Goal: Obtain resource: Download file/media

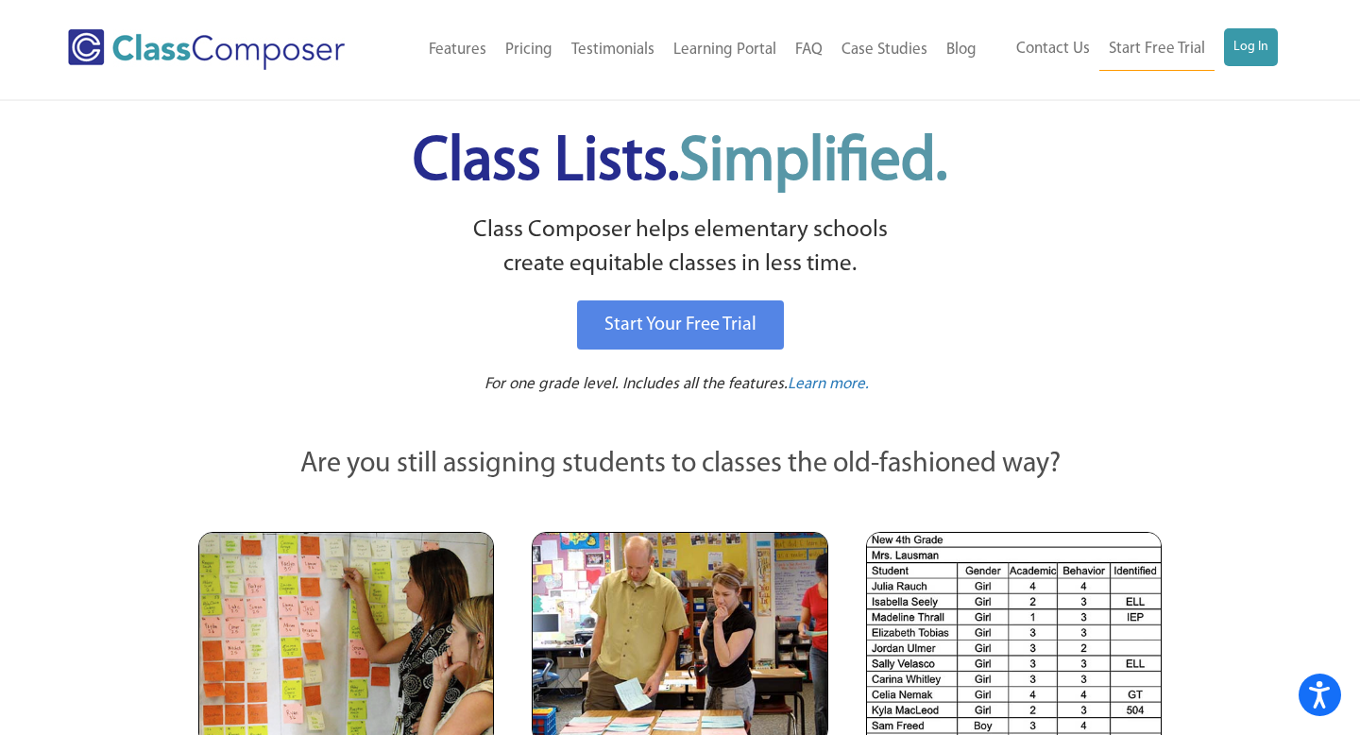
click at [1223, 56] on ul "Contact Us Start Free Trial Log In" at bounding box center [1142, 49] width 271 height 43
click at [1241, 56] on link "Log In" at bounding box center [1251, 47] width 54 height 38
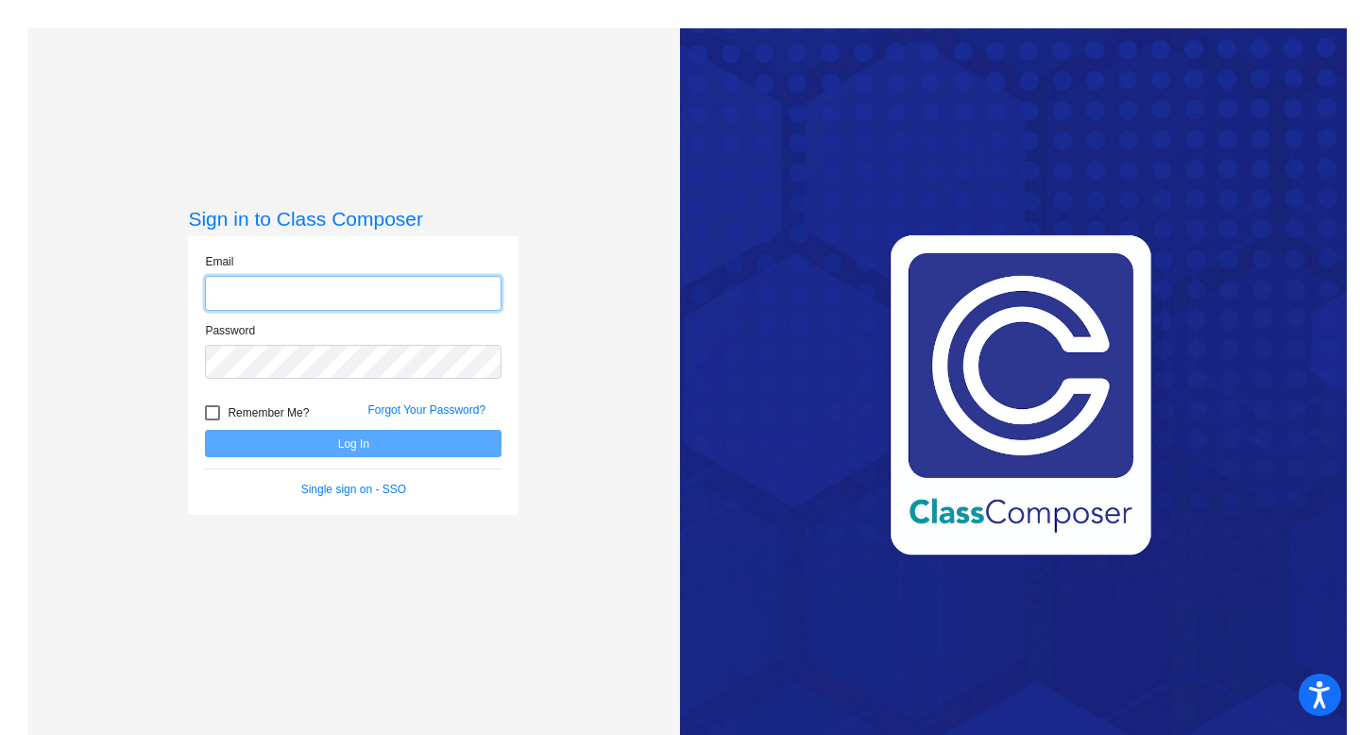
type input "[EMAIL_ADDRESS][DOMAIN_NAME]"
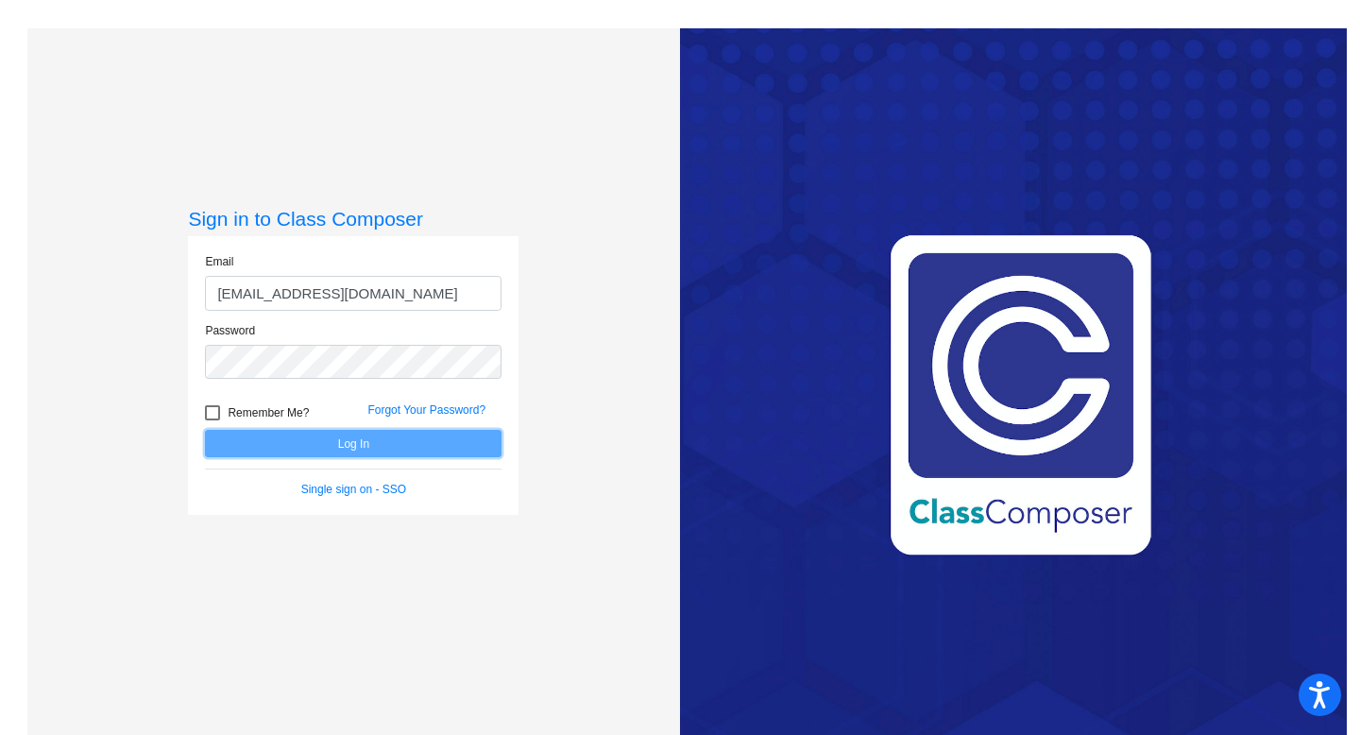
click at [359, 449] on button "Log In" at bounding box center [353, 443] width 297 height 27
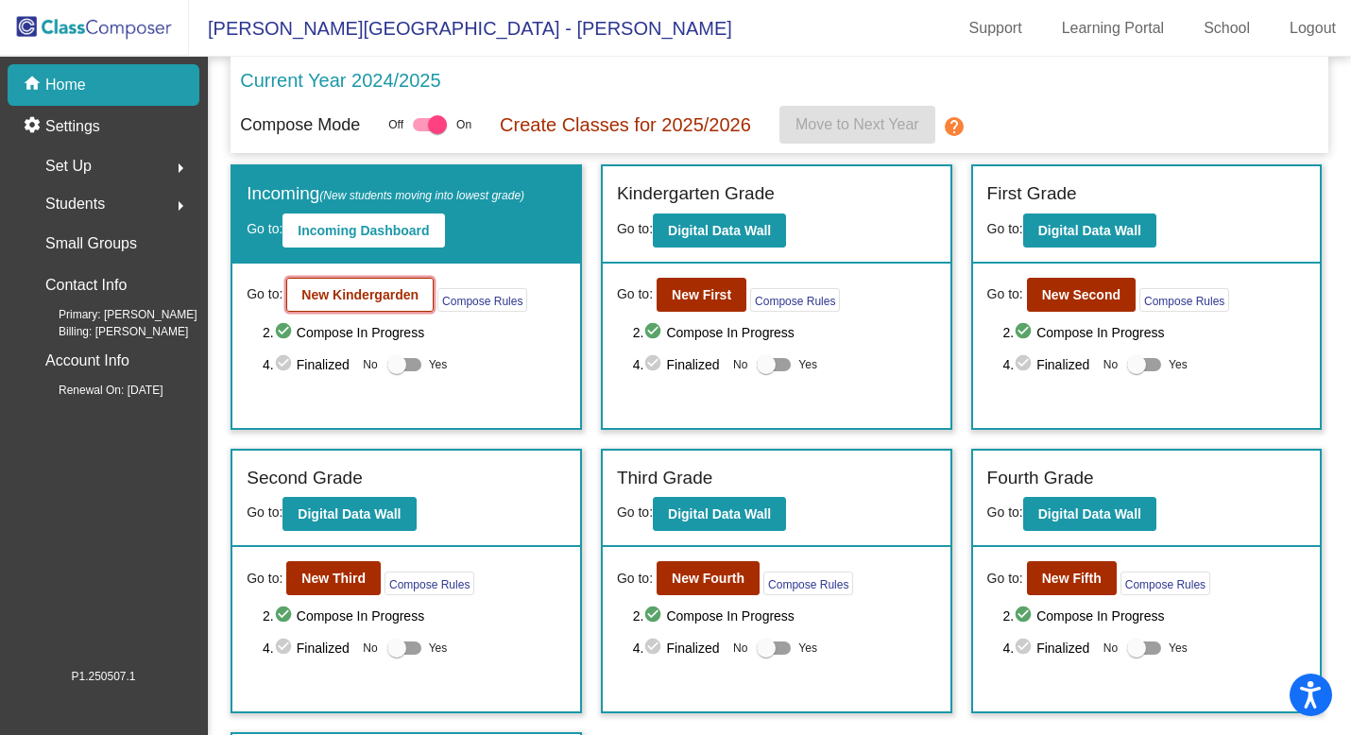
click at [370, 293] on b "New Kindergarden" at bounding box center [359, 294] width 117 height 15
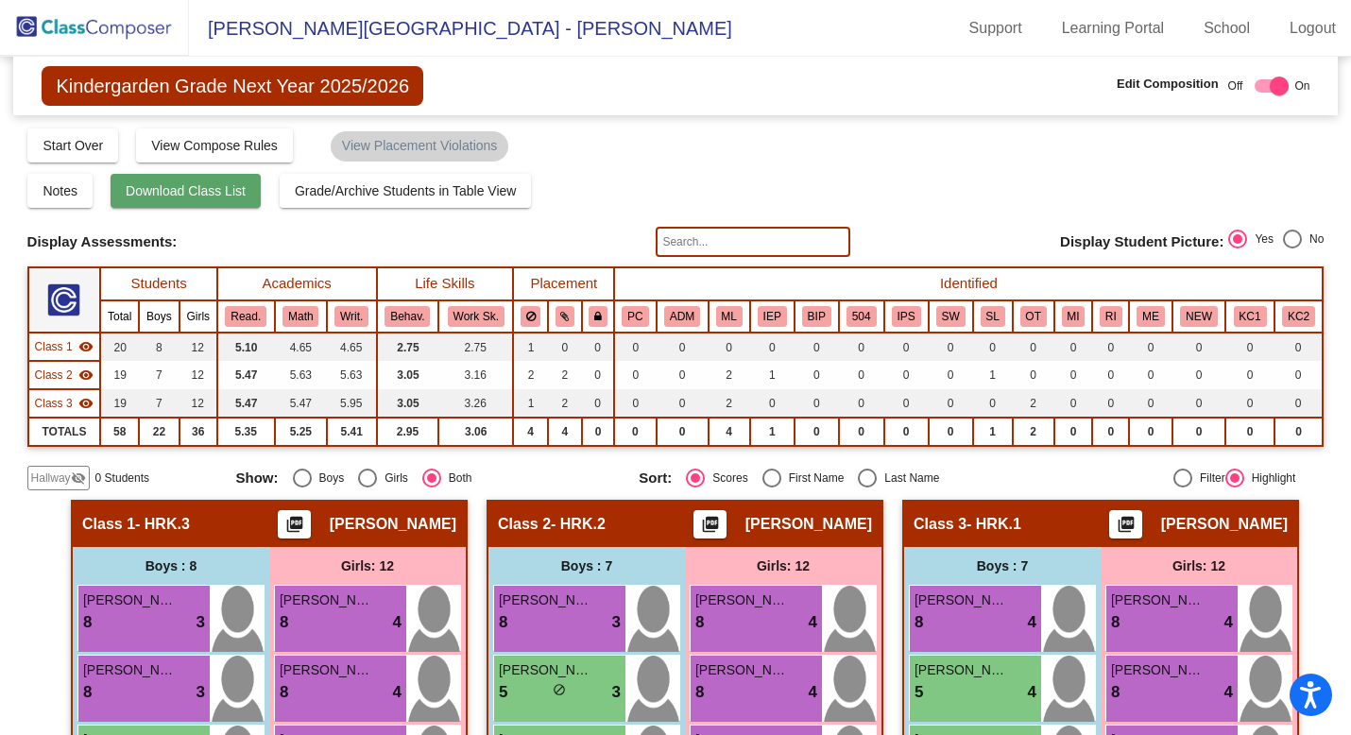
click at [204, 196] on span "Download Class List" at bounding box center [186, 190] width 120 height 15
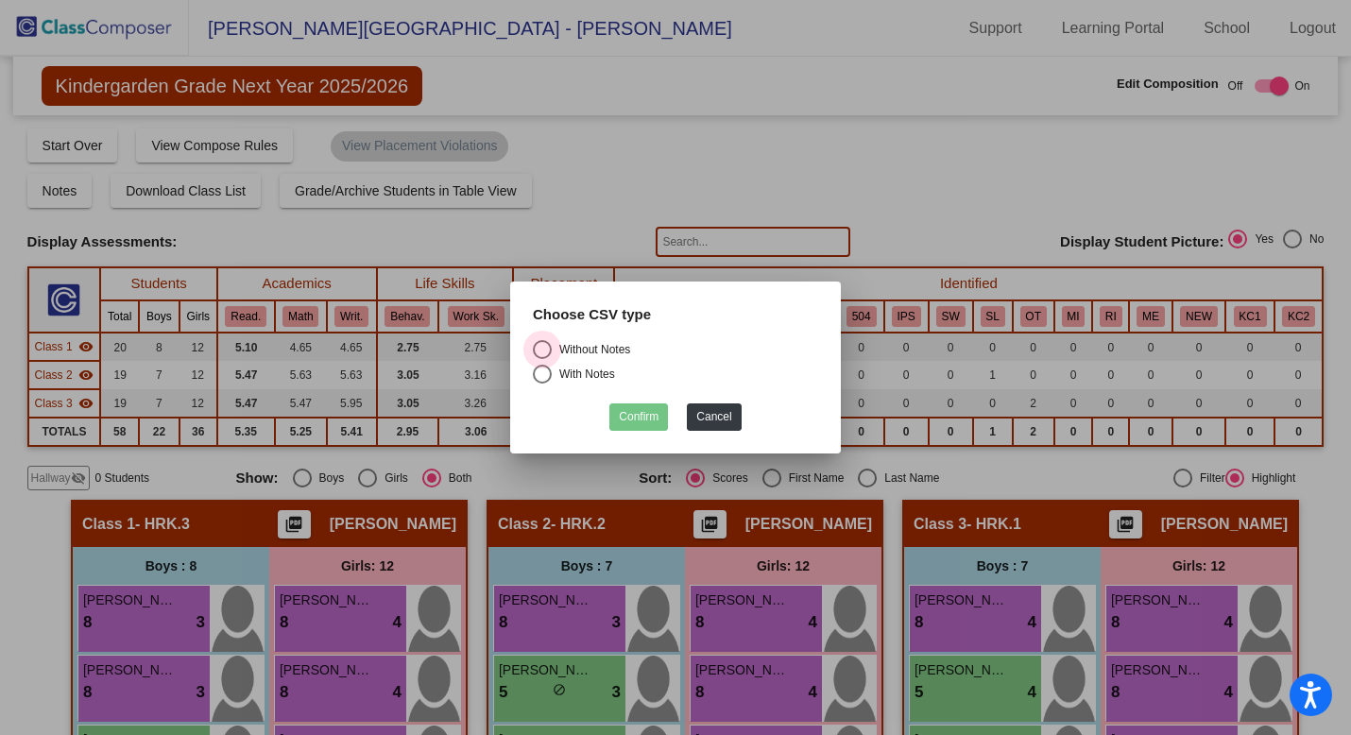
click at [543, 352] on div "Select an option" at bounding box center [542, 349] width 19 height 19
click at [542, 359] on input "Without Notes" at bounding box center [541, 359] width 1 height 1
radio input "true"
click at [628, 417] on button "Confirm" at bounding box center [638, 416] width 59 height 27
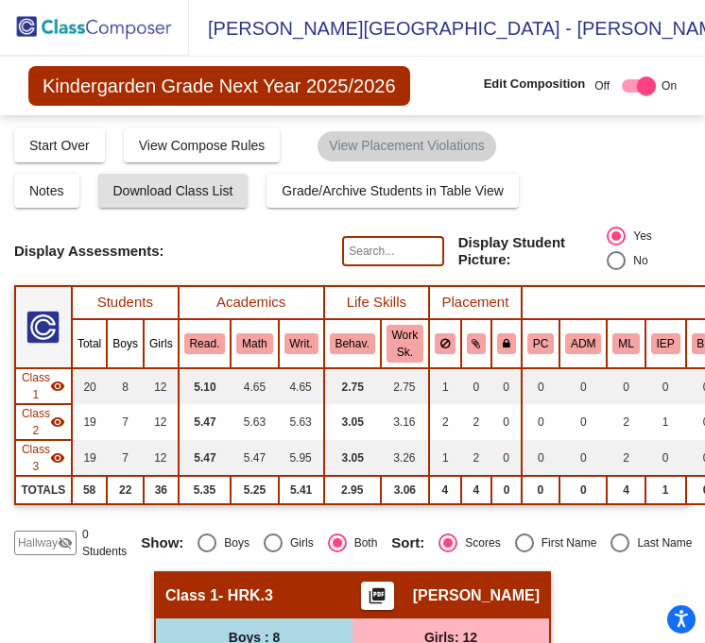
click at [36, 28] on img at bounding box center [94, 28] width 189 height 56
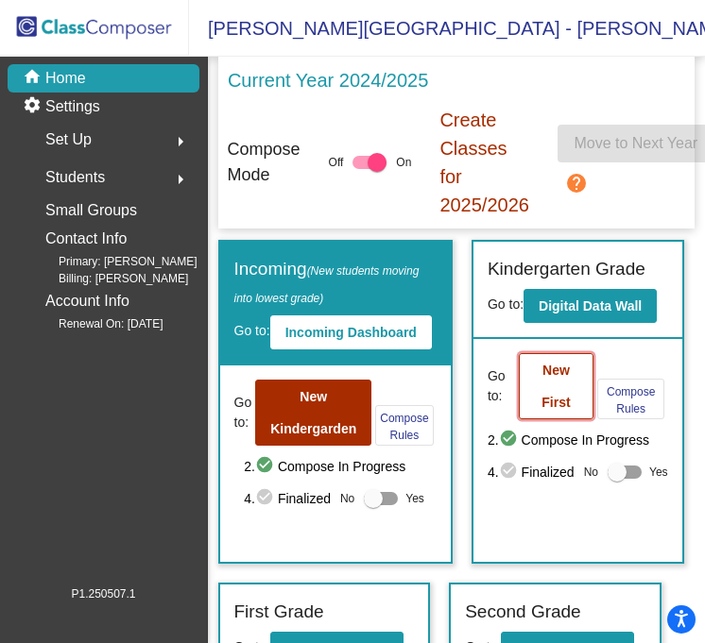
click at [543, 394] on b "New First" at bounding box center [555, 386] width 28 height 47
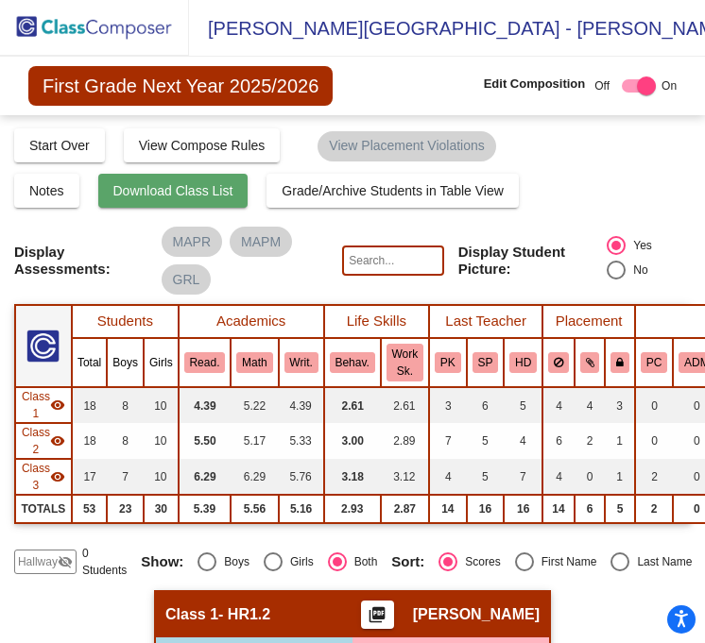
click at [188, 197] on span "Download Class List" at bounding box center [173, 190] width 120 height 15
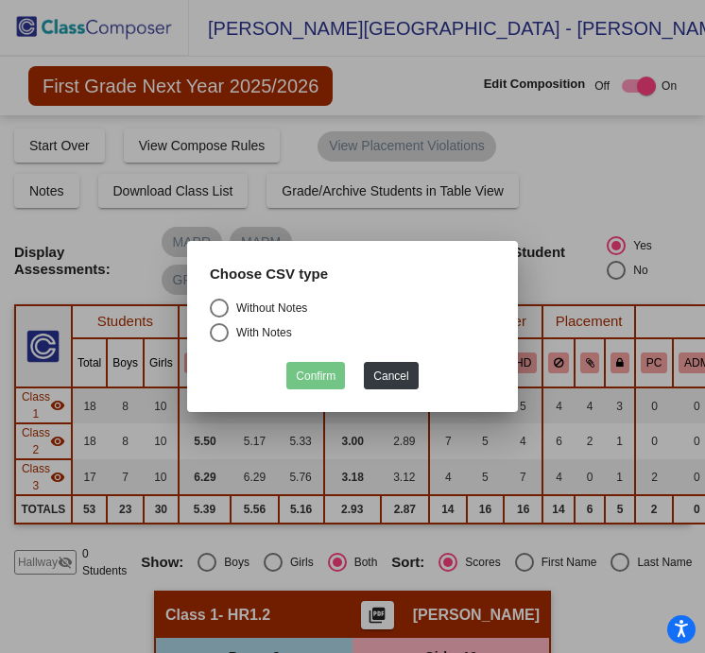
click at [219, 308] on div "Select an option" at bounding box center [219, 308] width 19 height 19
click at [219, 317] on input "Without Notes" at bounding box center [218, 317] width 1 height 1
radio input "true"
click at [328, 377] on button "Confirm" at bounding box center [315, 375] width 59 height 27
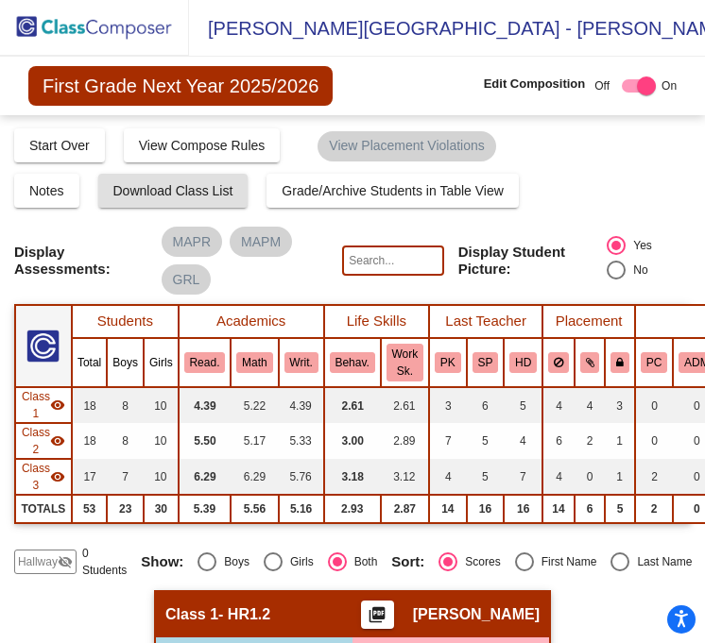
click at [31, 27] on img at bounding box center [94, 28] width 189 height 56
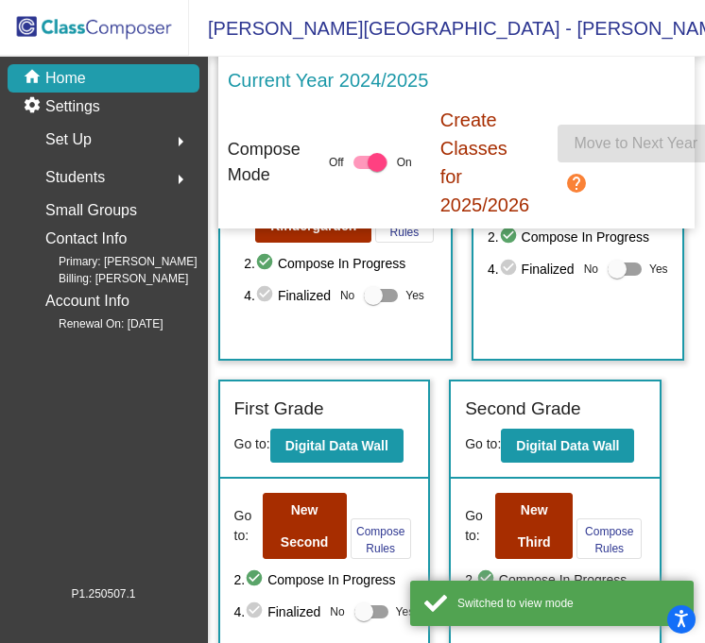
scroll to position [216, 0]
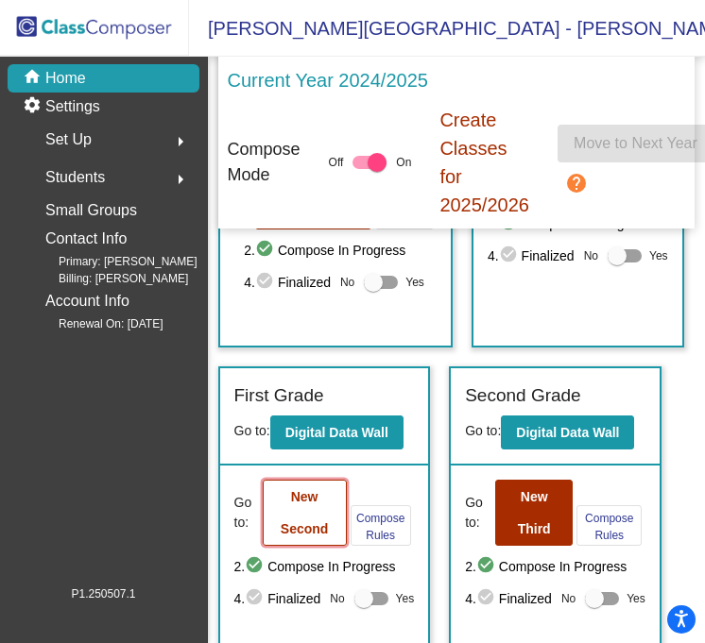
click at [303, 499] on b "New Second" at bounding box center [305, 512] width 48 height 47
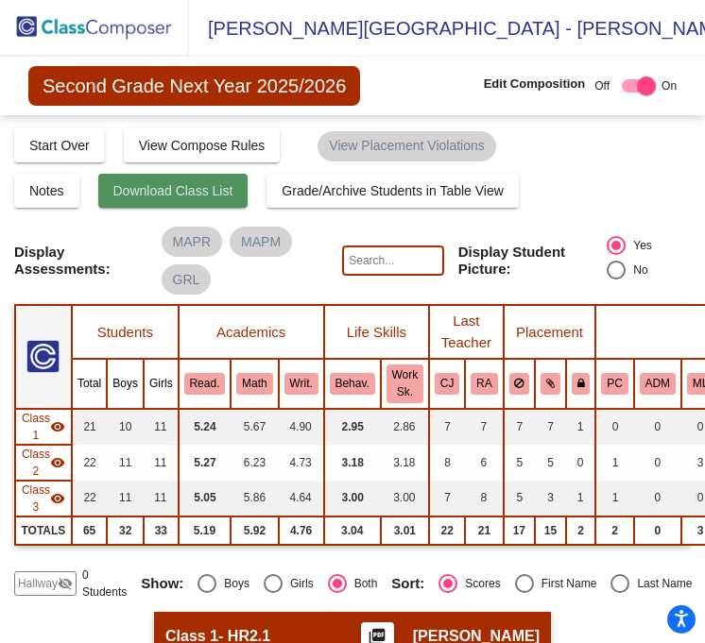
click at [161, 201] on button "Download Class List" at bounding box center [173, 191] width 150 height 34
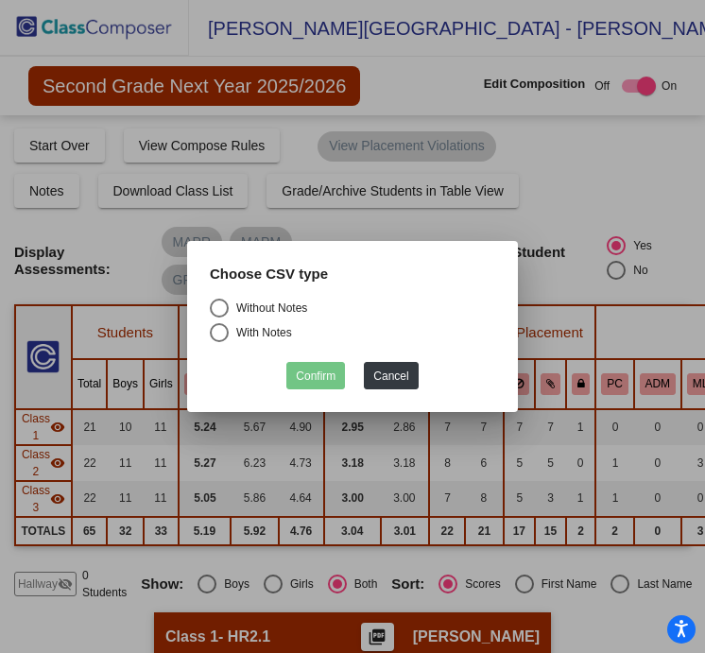
click at [215, 303] on div "Select an option" at bounding box center [219, 308] width 19 height 19
click at [218, 317] on input "Without Notes" at bounding box center [218, 317] width 1 height 1
radio input "true"
click at [303, 373] on button "Confirm" at bounding box center [315, 375] width 59 height 27
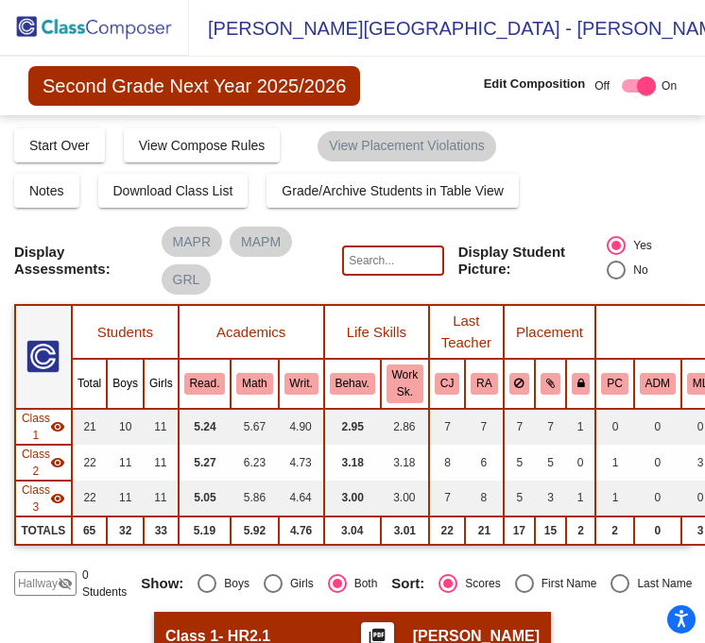
click at [27, 28] on img at bounding box center [94, 28] width 189 height 56
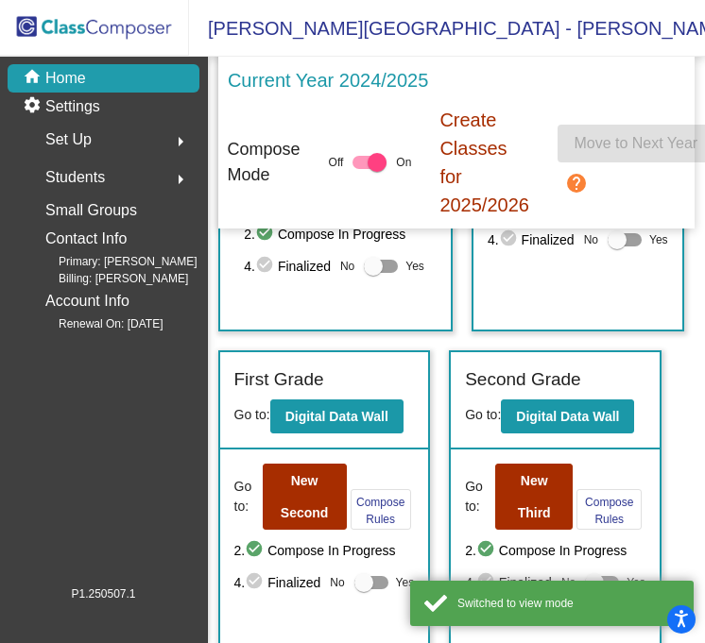
scroll to position [234, 0]
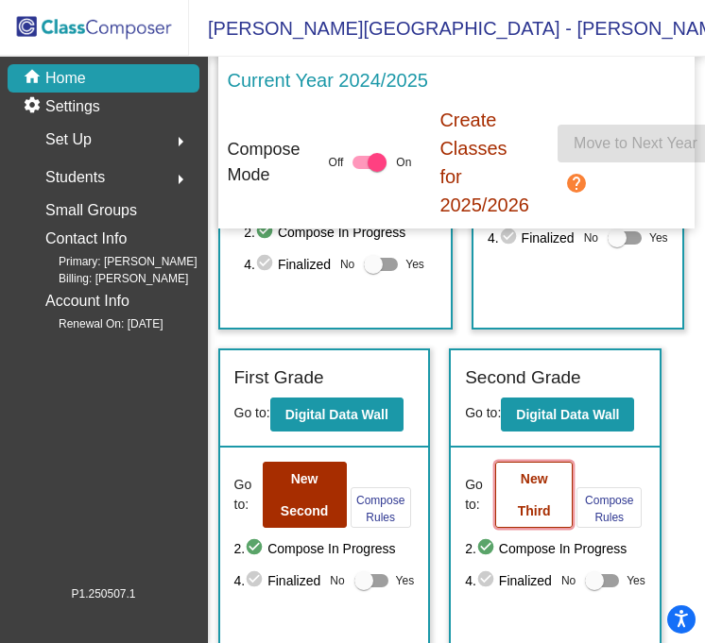
click at [531, 505] on b "New Third" at bounding box center [534, 494] width 33 height 47
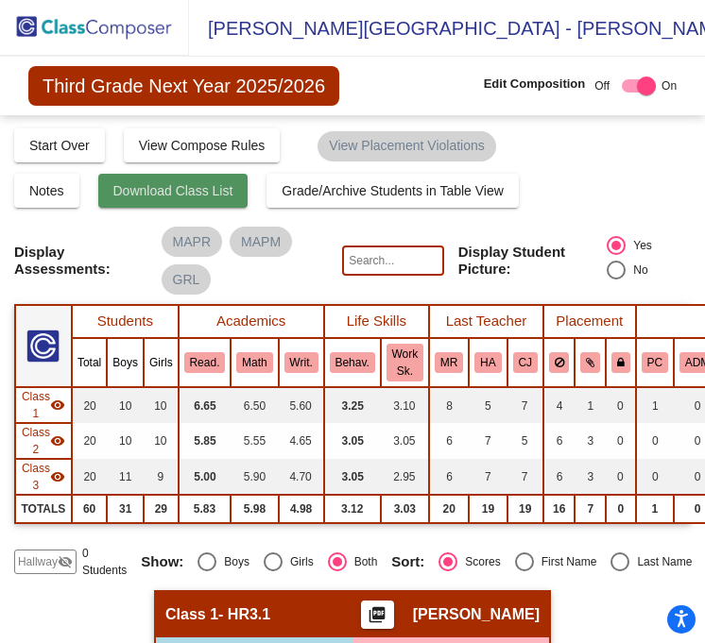
click at [168, 188] on span "Download Class List" at bounding box center [173, 190] width 120 height 15
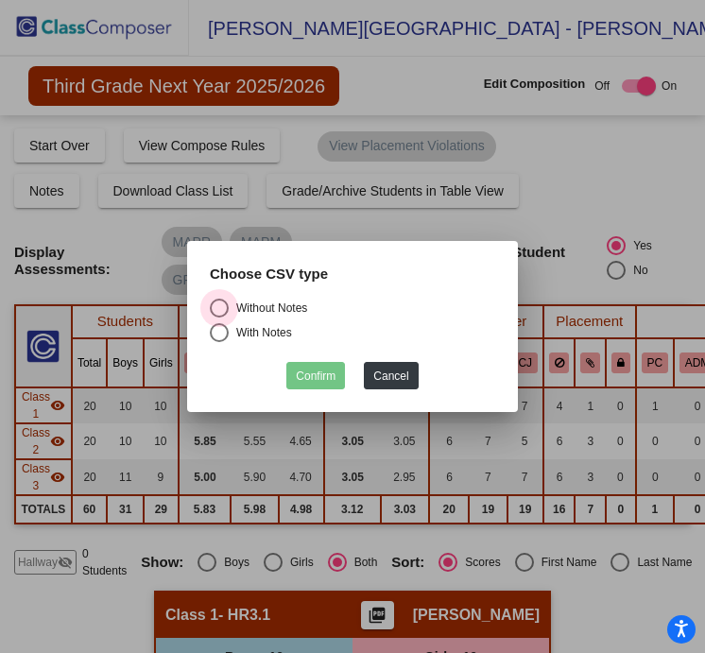
click at [213, 301] on div "Select an option" at bounding box center [219, 308] width 19 height 19
click at [218, 317] on input "Without Notes" at bounding box center [218, 317] width 1 height 1
radio input "true"
click at [305, 377] on button "Confirm" at bounding box center [315, 375] width 59 height 27
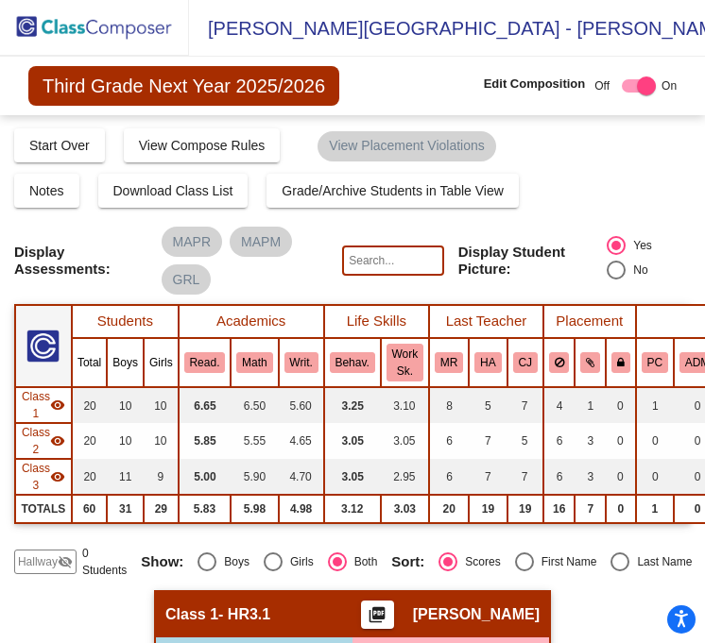
click at [22, 23] on img at bounding box center [94, 28] width 189 height 56
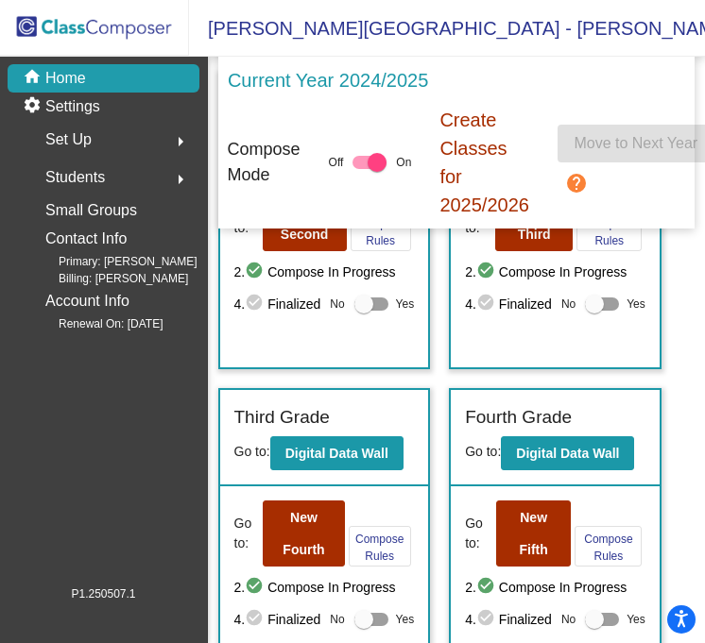
scroll to position [525, 0]
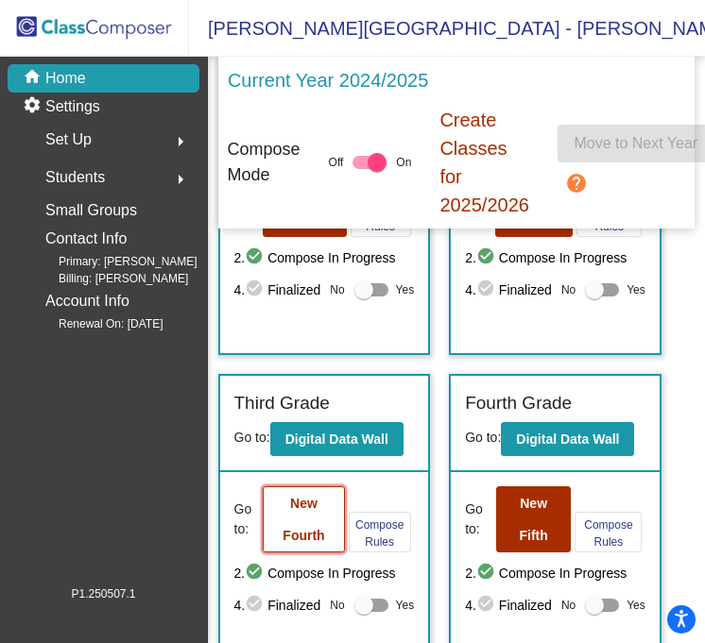
click at [310, 517] on button "New Fourth" at bounding box center [303, 520] width 81 height 66
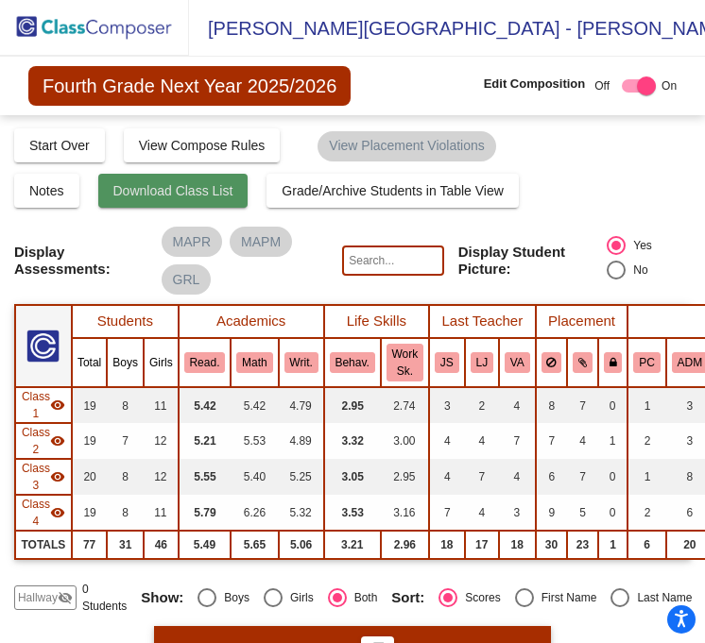
click at [155, 197] on span "Download Class List" at bounding box center [173, 190] width 120 height 15
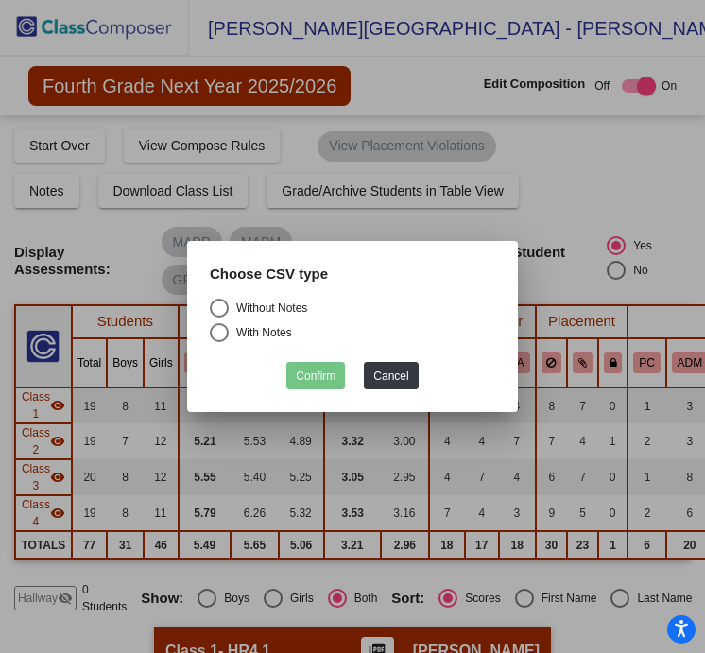
click at [216, 304] on div "Select an option" at bounding box center [219, 308] width 19 height 19
click at [218, 317] on input "Without Notes" at bounding box center [218, 317] width 1 height 1
radio input "true"
click at [312, 379] on button "Confirm" at bounding box center [315, 375] width 59 height 27
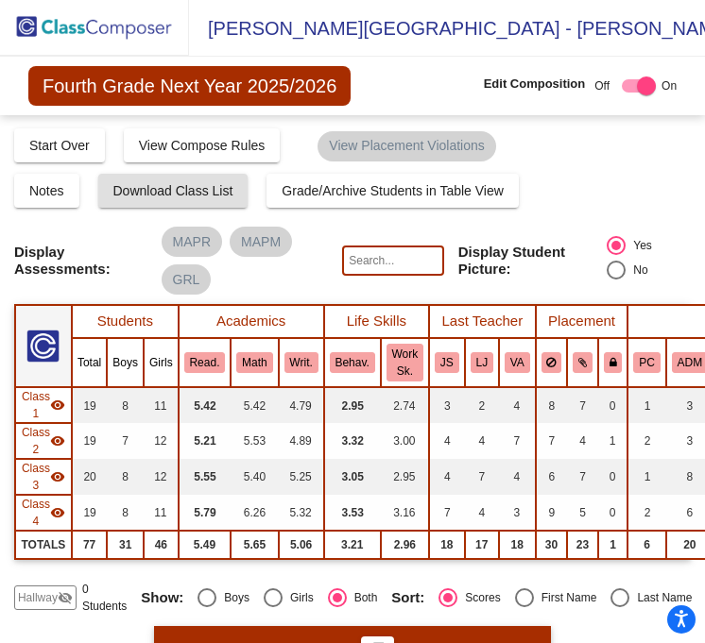
click at [30, 18] on img at bounding box center [94, 28] width 189 height 56
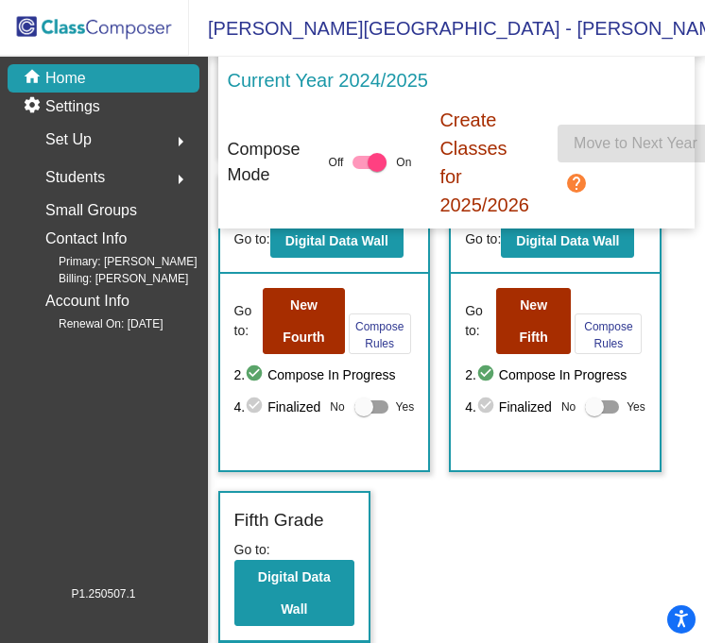
scroll to position [9, 0]
click at [538, 299] on b "New Fifth" at bounding box center [533, 321] width 28 height 47
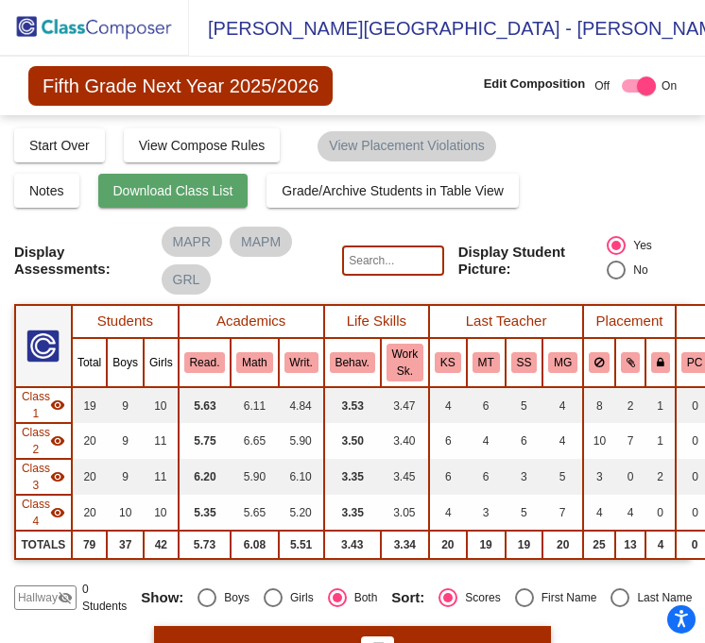
click at [141, 188] on span "Download Class List" at bounding box center [173, 190] width 120 height 15
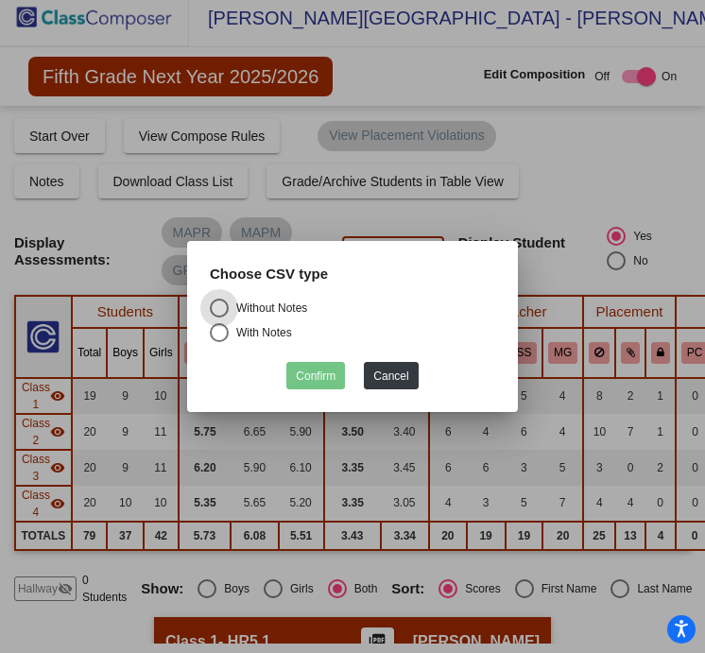
click at [208, 304] on div "Without Notes With Notes" at bounding box center [353, 326] width 314 height 54
click at [218, 306] on div "Select an option" at bounding box center [219, 308] width 19 height 19
click at [218, 317] on input "Without Notes" at bounding box center [218, 317] width 1 height 1
radio input "true"
click at [303, 377] on button "Confirm" at bounding box center [315, 375] width 59 height 27
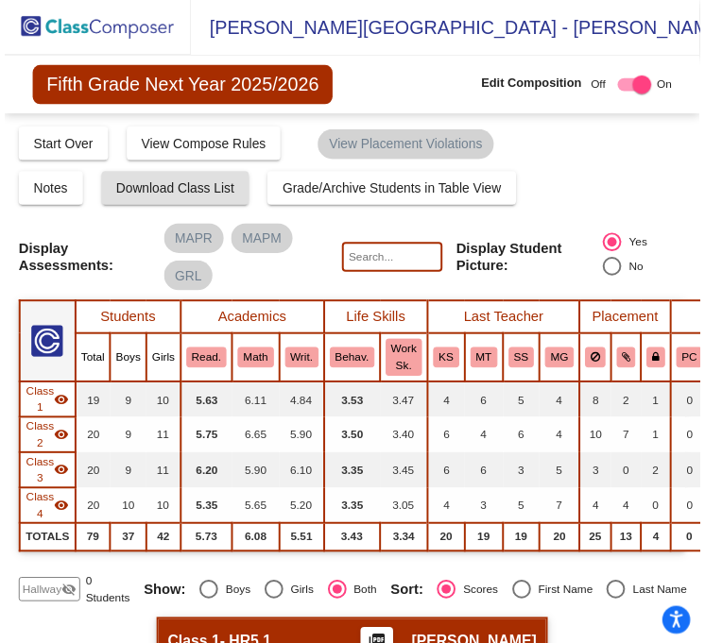
scroll to position [9, 0]
